Goal: Download file/media

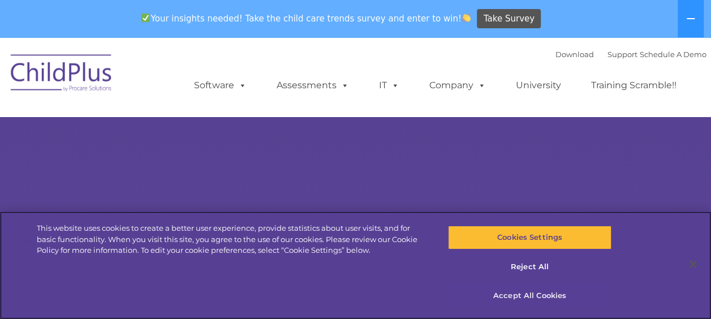
select select "MEDIUM"
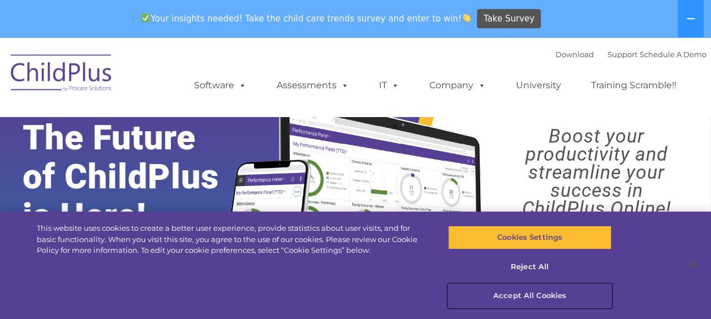
click at [544, 298] on button "Accept All Cookies" at bounding box center [530, 296] width 164 height 24
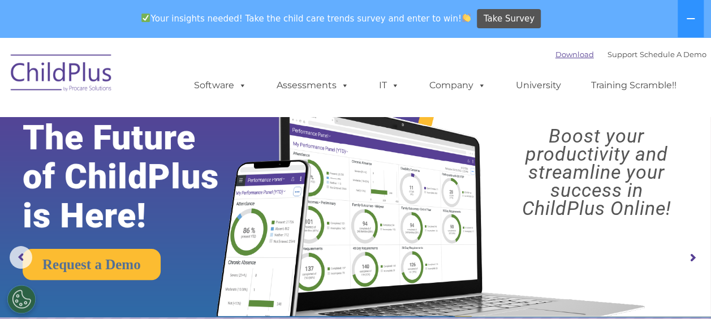
click at [558, 54] on link "Download" at bounding box center [575, 54] width 38 height 9
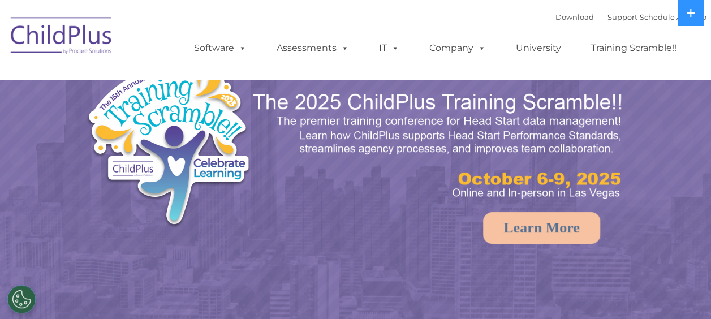
select select "MEDIUM"
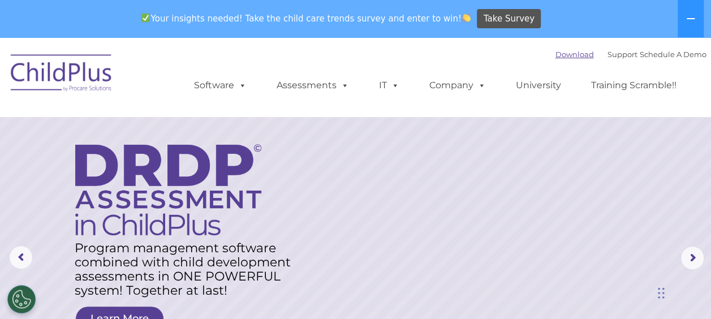
click at [563, 58] on link "Download" at bounding box center [575, 54] width 38 height 9
